Goal: Find specific page/section: Find specific page/section

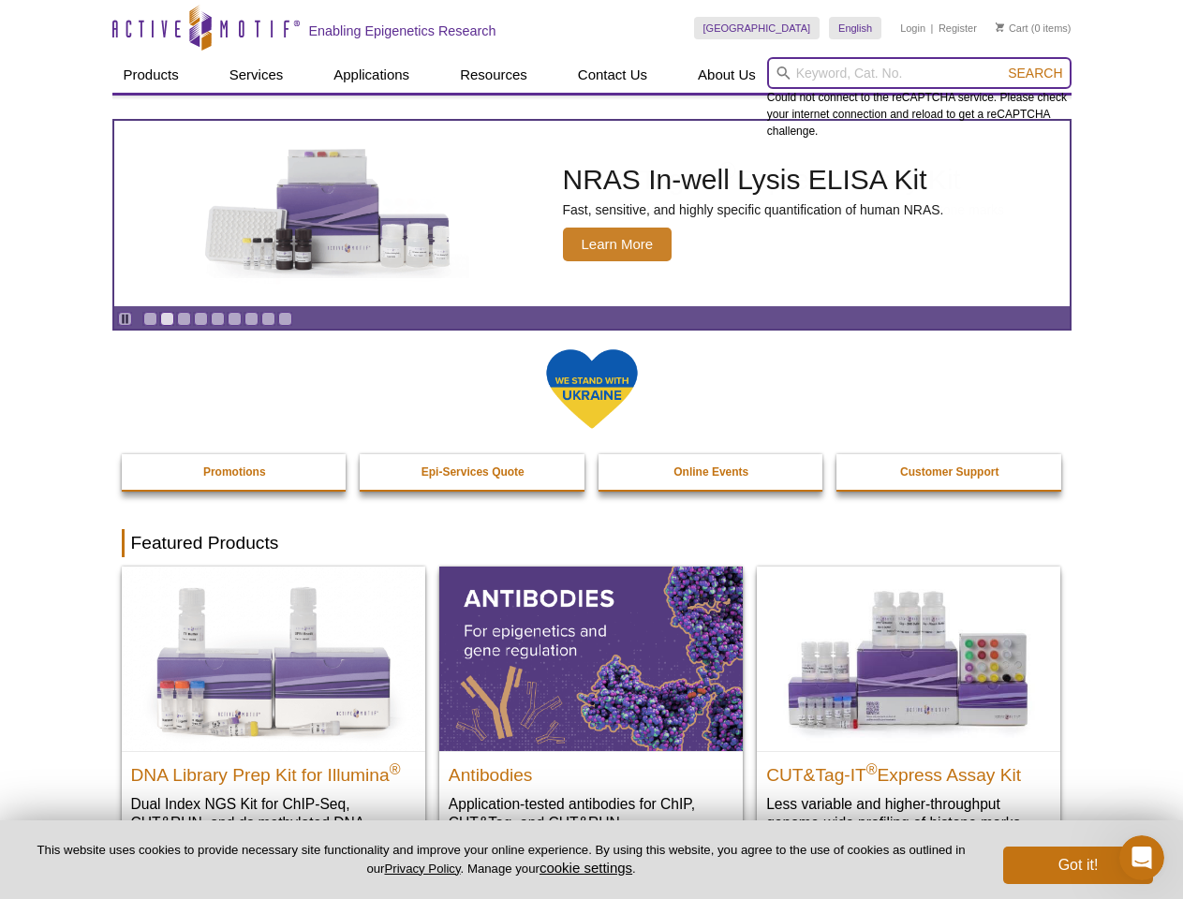
click at [919, 73] on input "search" at bounding box center [919, 73] width 304 height 32
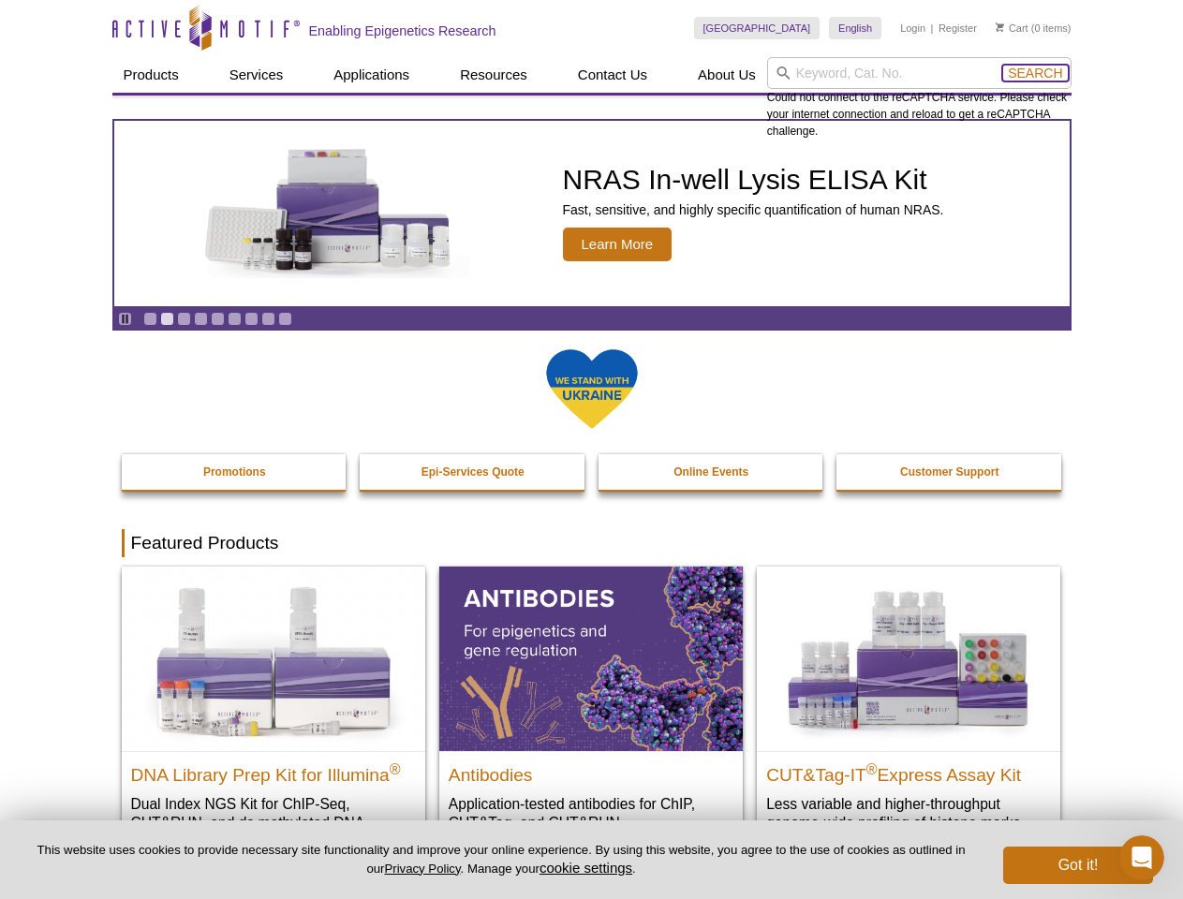
click at [1035, 73] on span "Search" at bounding box center [1035, 73] width 54 height 15
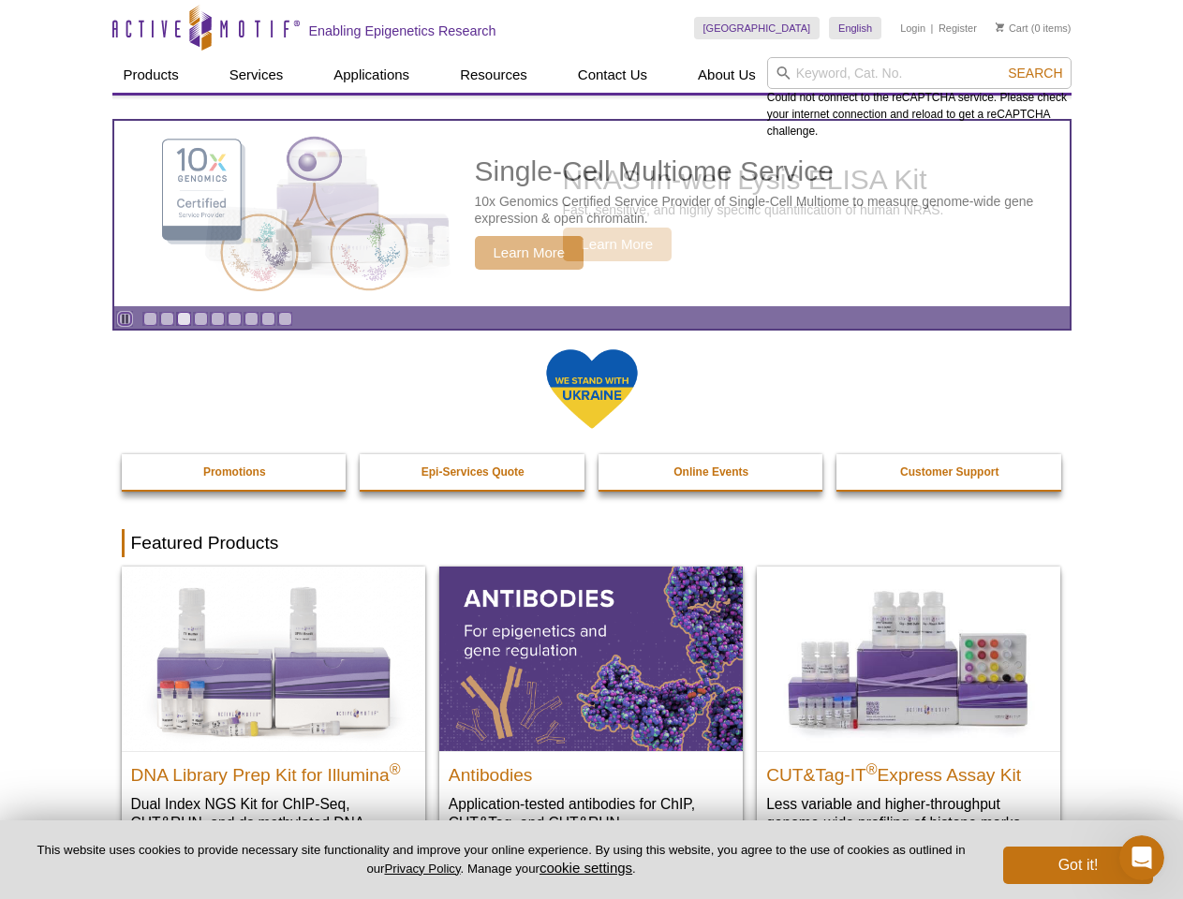
click at [125, 318] on icon "Pause" at bounding box center [125, 319] width 12 height 12
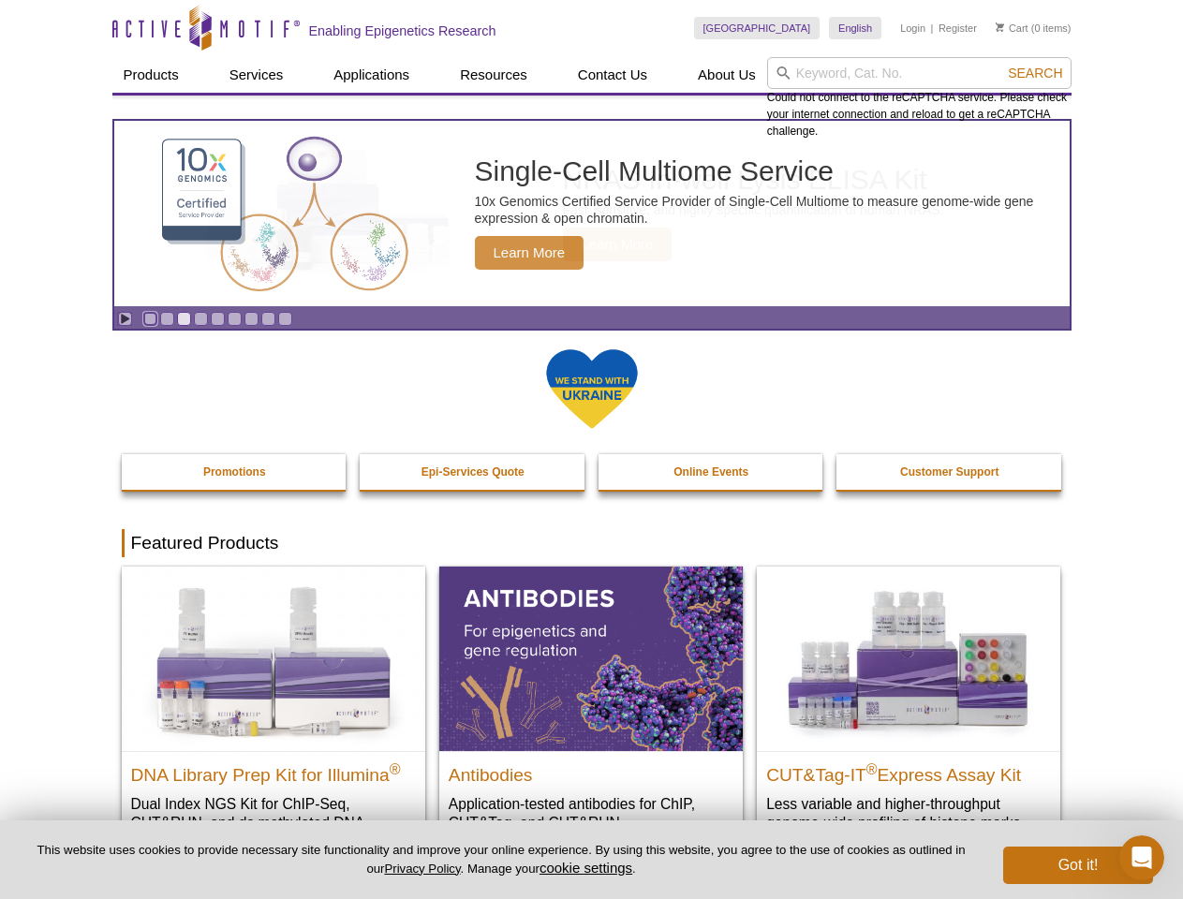
click at [150, 318] on link "Go to slide 1" at bounding box center [150, 319] width 14 height 14
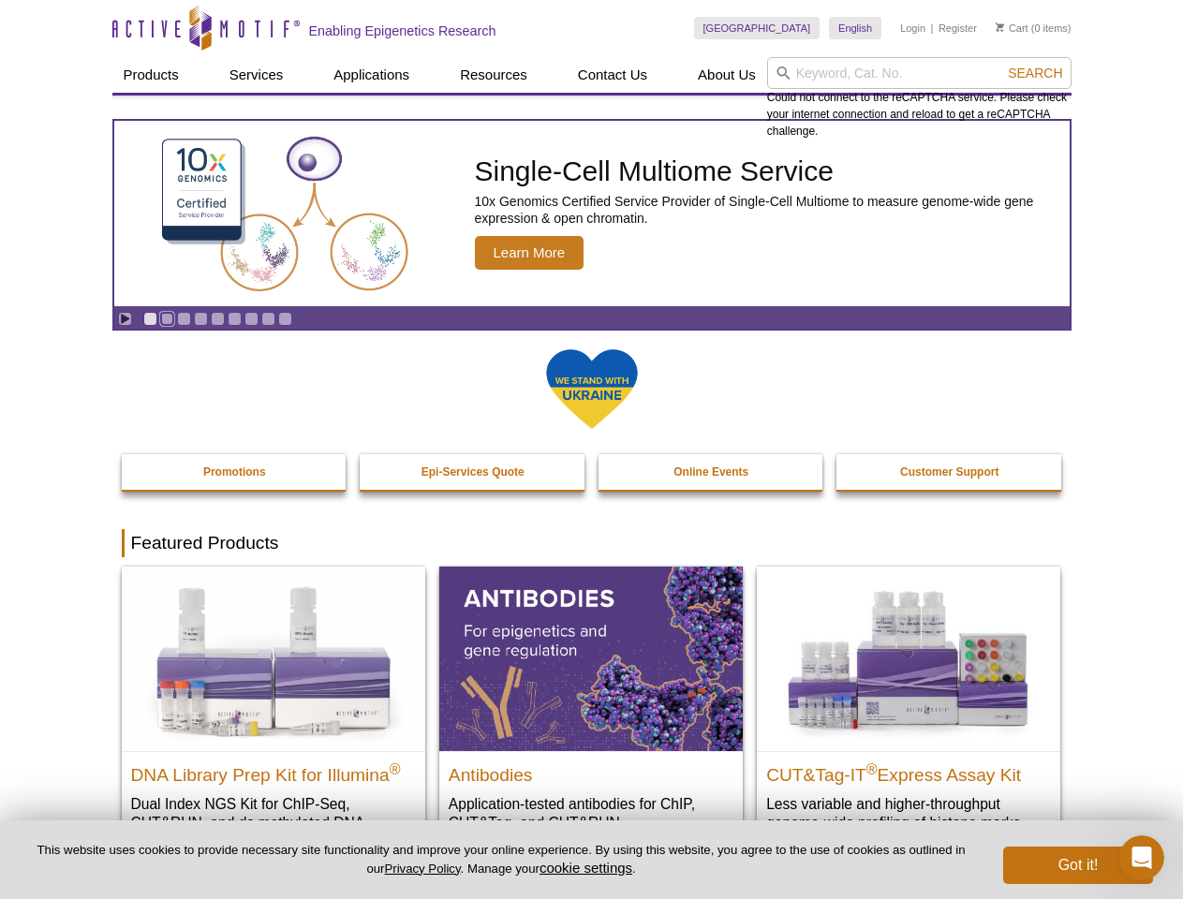
click at [167, 318] on link "Go to slide 2" at bounding box center [167, 319] width 14 height 14
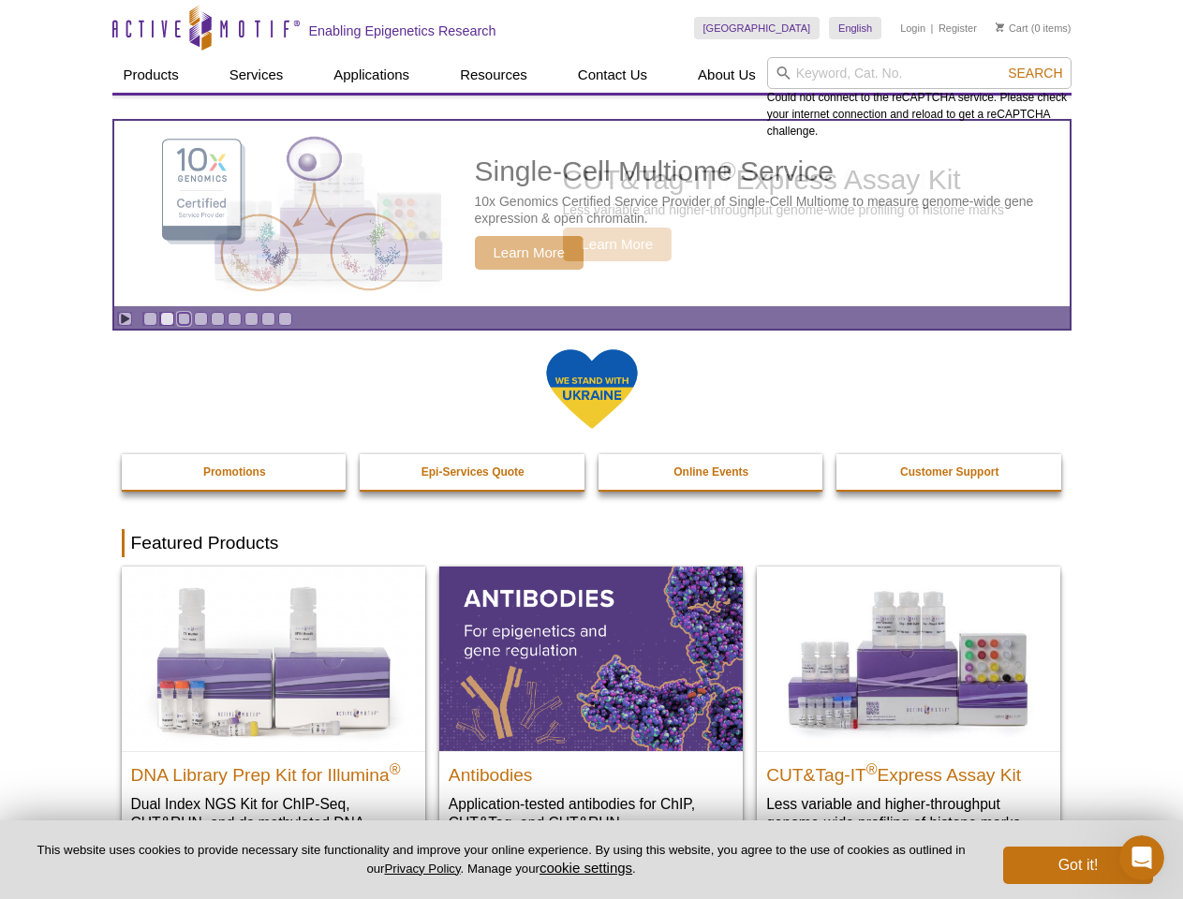
click at [184, 318] on link "Go to slide 3" at bounding box center [184, 319] width 14 height 14
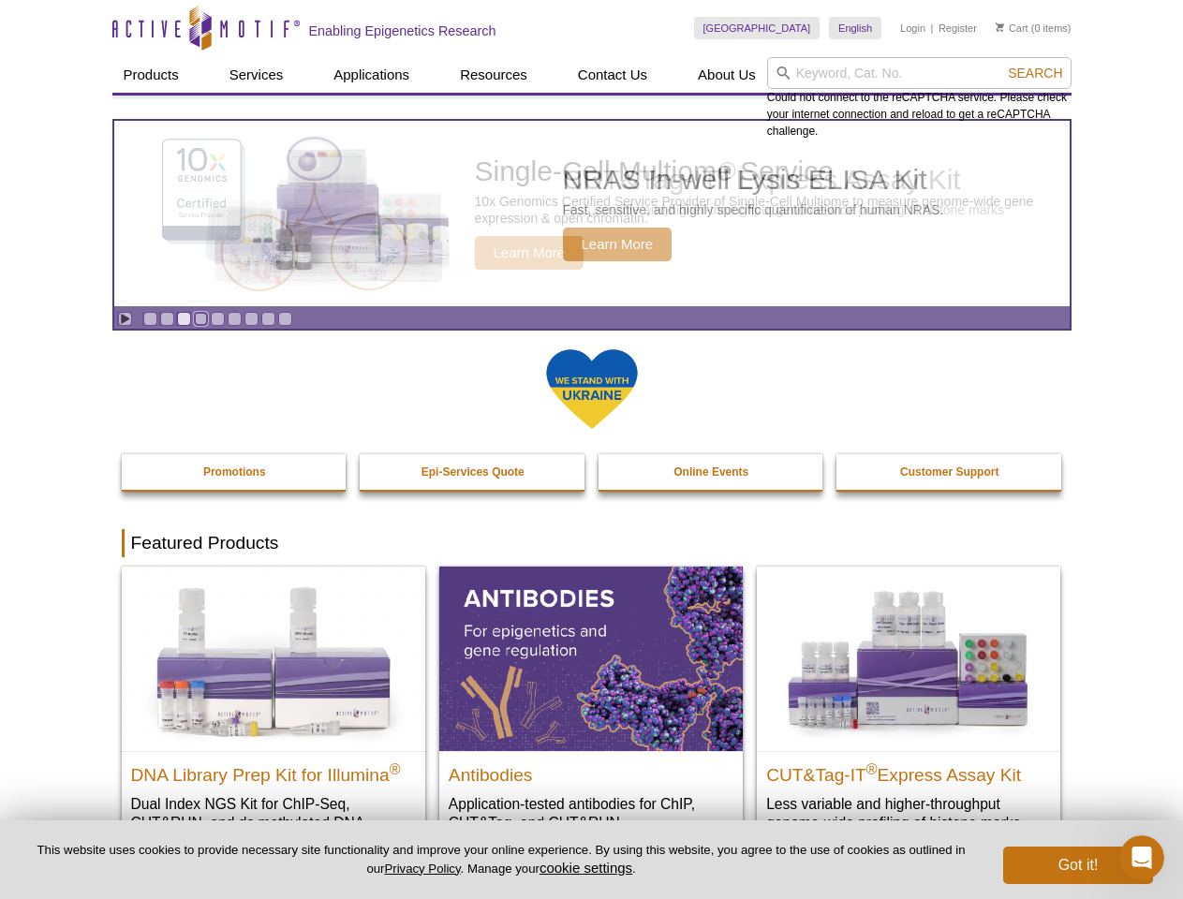
click at [200, 318] on link "Go to slide 4" at bounding box center [201, 319] width 14 height 14
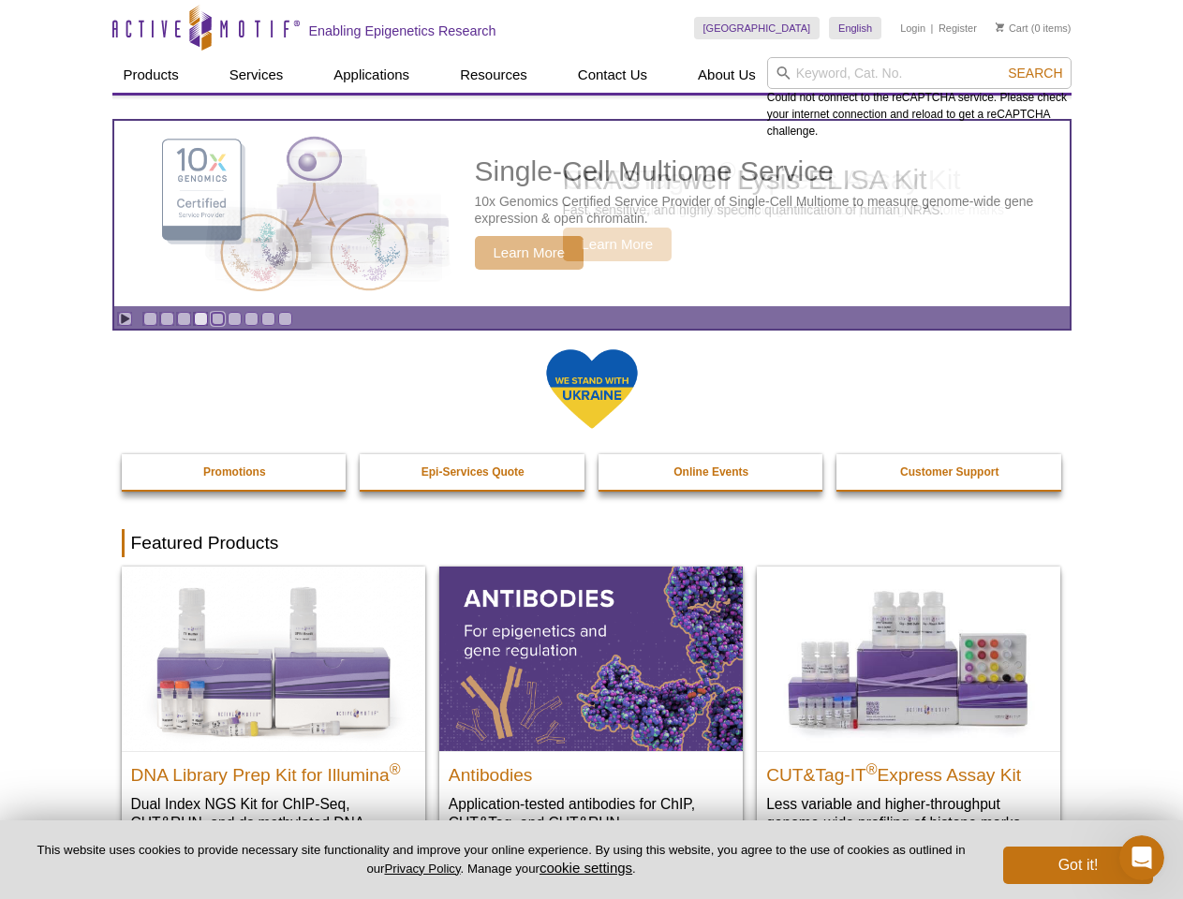
click at [217, 318] on link "Go to slide 5" at bounding box center [218, 319] width 14 height 14
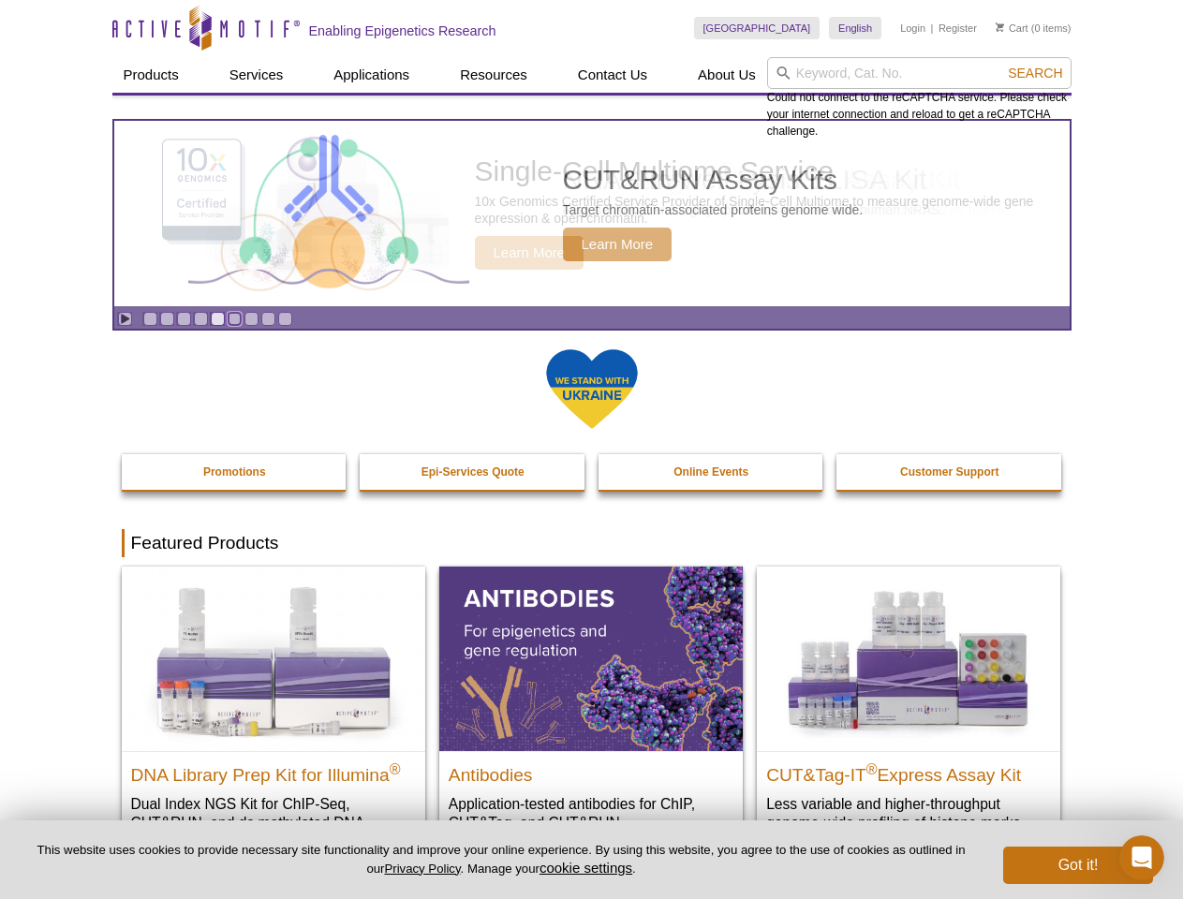
click at [234, 318] on link "Go to slide 6" at bounding box center [235, 319] width 14 height 14
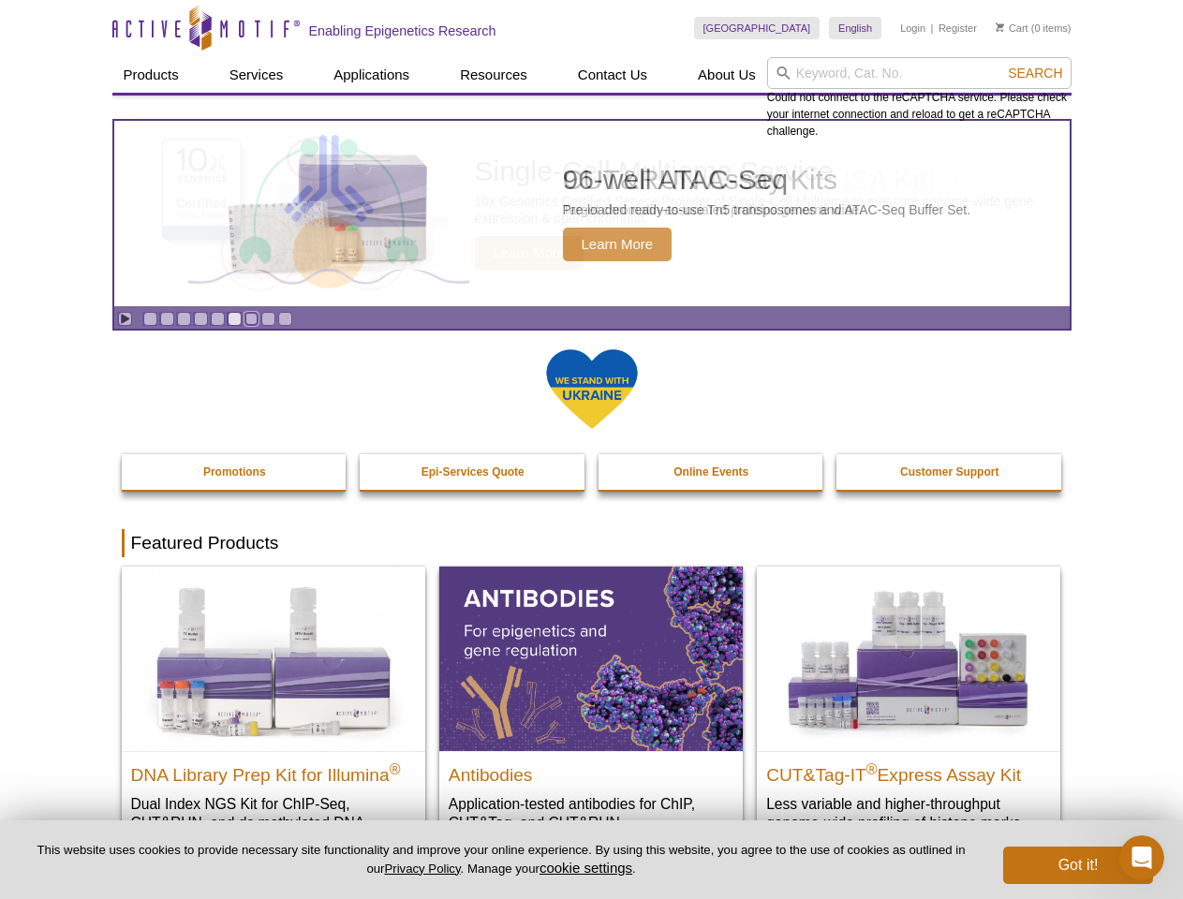
click at [251, 318] on link "Go to slide 7" at bounding box center [251, 319] width 14 height 14
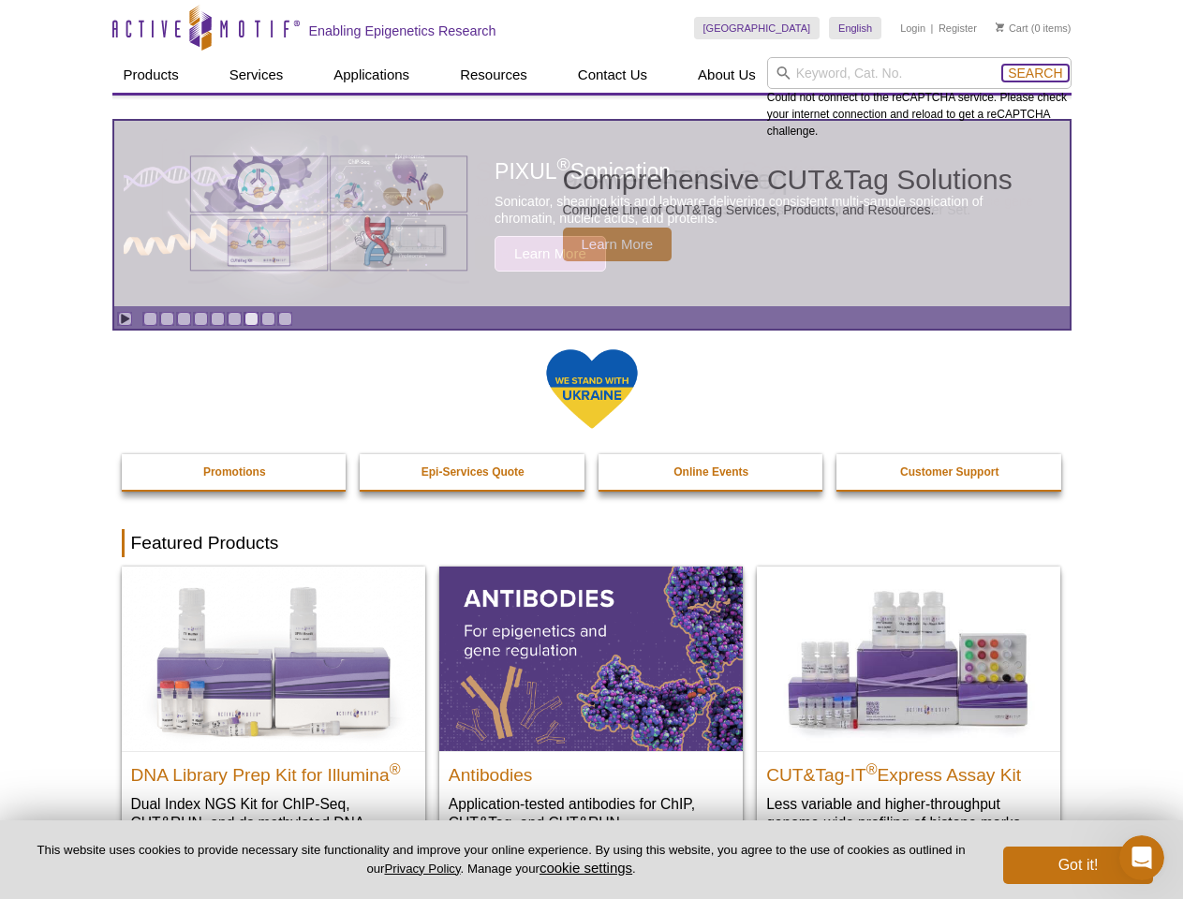
click at [1035, 73] on span "Search" at bounding box center [1035, 73] width 54 height 15
